Goal: Information Seeking & Learning: Find contact information

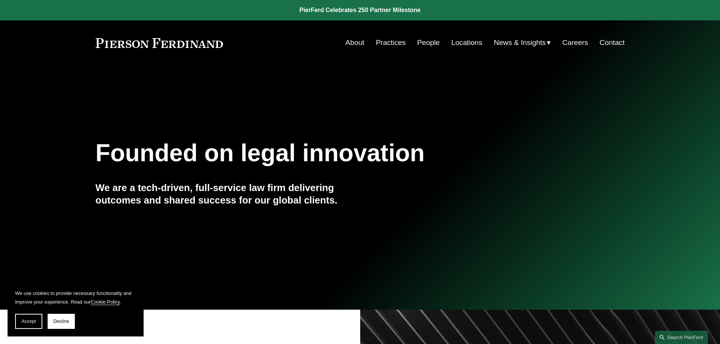
click at [421, 45] on link "People" at bounding box center [428, 43] width 23 height 14
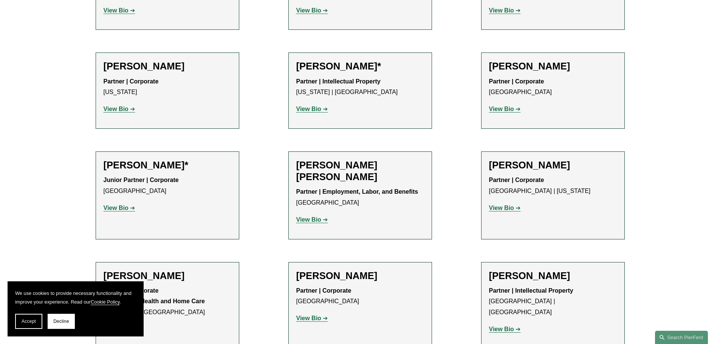
scroll to position [88, 0]
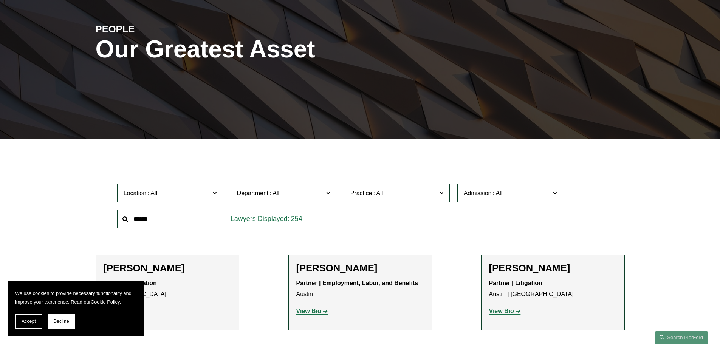
click at [154, 218] on input "text" at bounding box center [170, 219] width 106 height 19
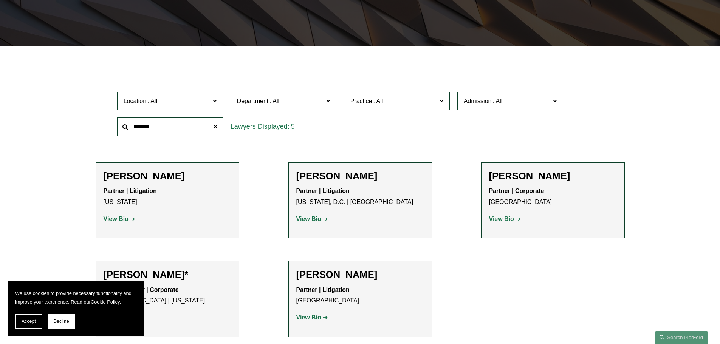
scroll to position [201, 0]
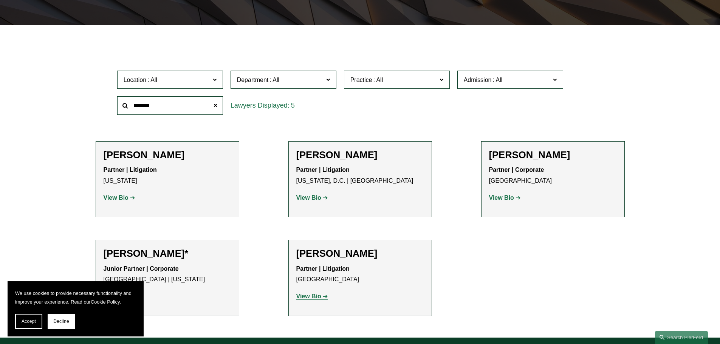
type input "*******"
click at [120, 198] on strong "View Bio" at bounding box center [116, 198] width 25 height 6
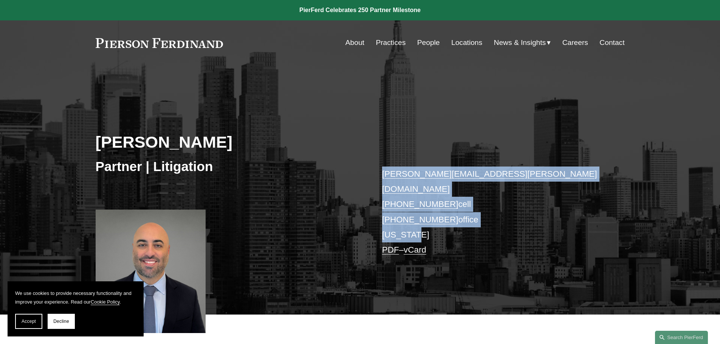
drag, startPoint x: 381, startPoint y: 174, endPoint x: 424, endPoint y: 216, distance: 60.4
click at [424, 216] on div "Matthew C. DeFrancesco Partner | Litigation matthew.defrancesco@pierferd.com +1…" at bounding box center [360, 201] width 720 height 228
copy p "matthew.defrancesco@pierferd.com +1.914.299.1139 cell +1.475.284.2005 office Ne…"
